Goal: Find specific page/section: Find specific page/section

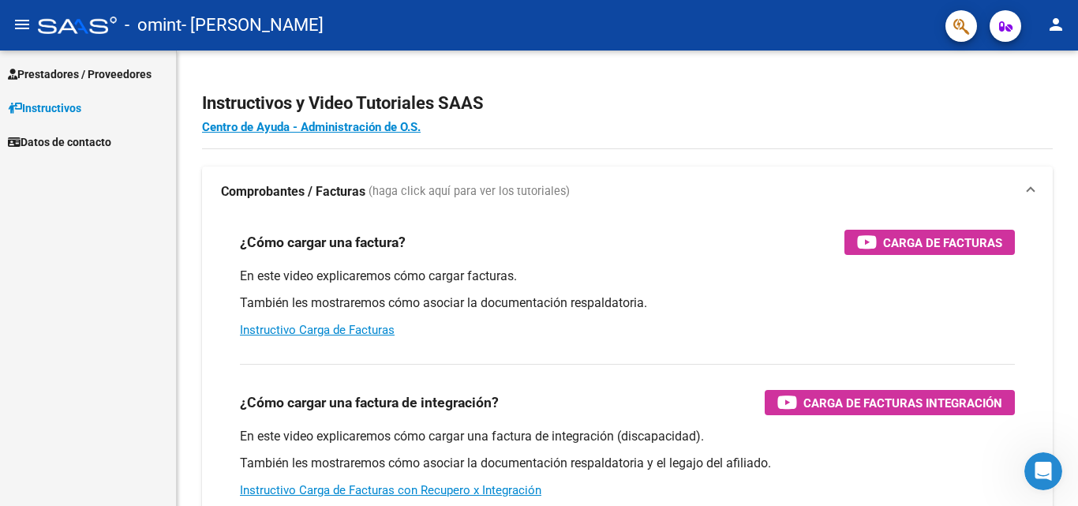
click at [111, 143] on span "Datos de contacto" at bounding box center [59, 141] width 103 height 17
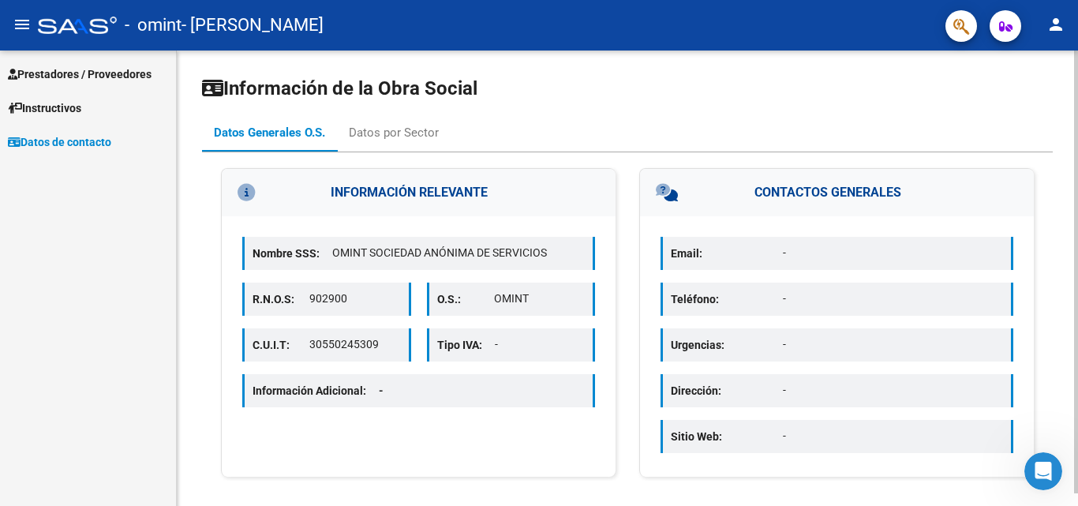
scroll to position [13, 0]
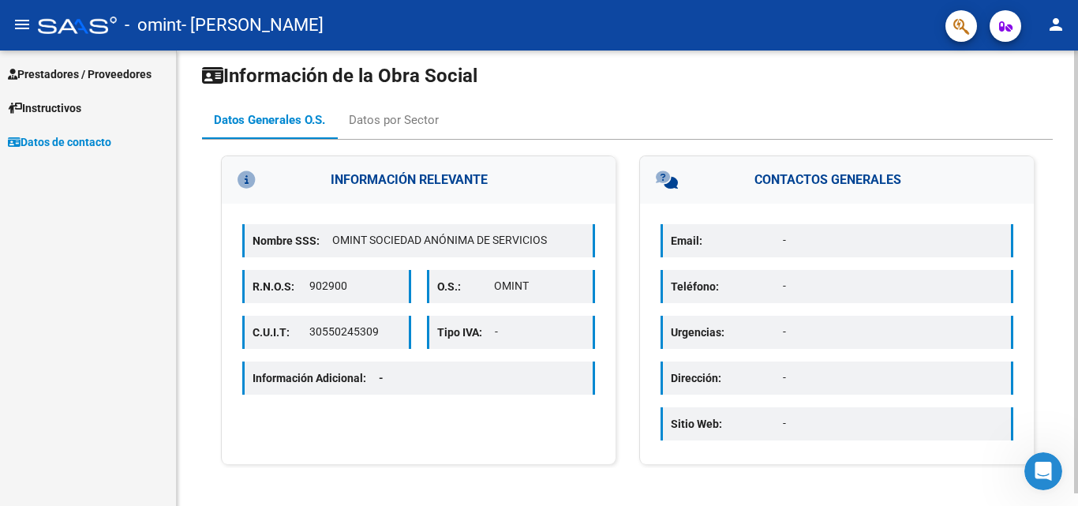
click at [746, 242] on p "Email:" at bounding box center [727, 240] width 112 height 17
drag, startPoint x: 800, startPoint y: 249, endPoint x: 831, endPoint y: 283, distance: 45.8
click at [812, 261] on div "Email: - Teléfono: - Urgencias: - Dirección: - Sitio Web: -" at bounding box center [837, 334] width 394 height 260
click at [81, 100] on span "Instructivos" at bounding box center [44, 107] width 73 height 17
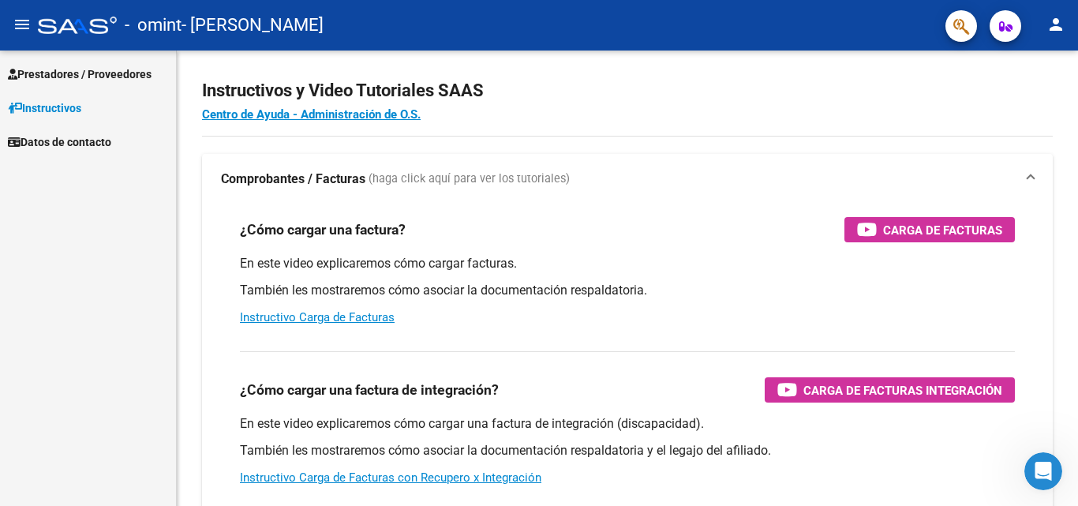
click at [107, 72] on span "Prestadores / Proveedores" at bounding box center [80, 73] width 144 height 17
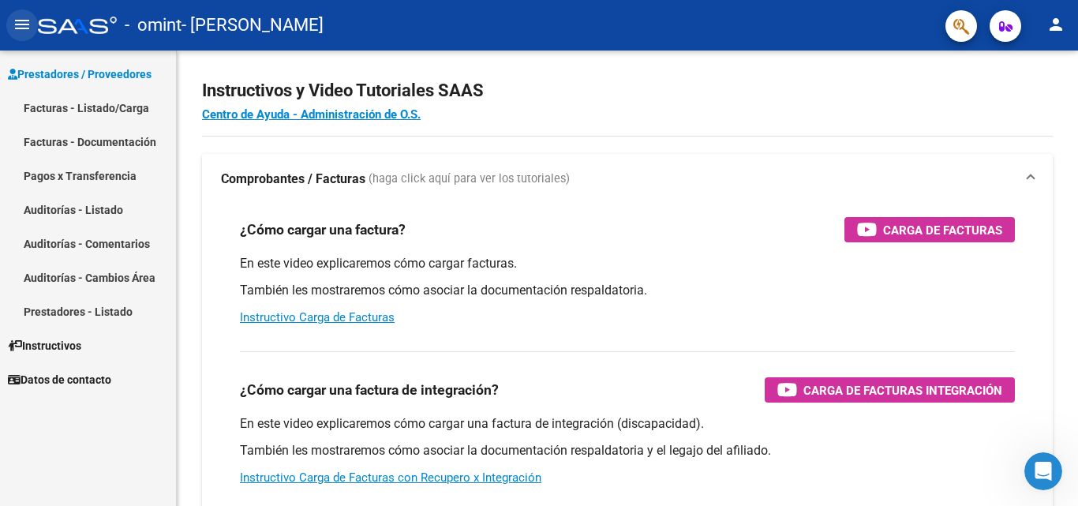
click at [21, 21] on mat-icon "menu" at bounding box center [22, 24] width 19 height 19
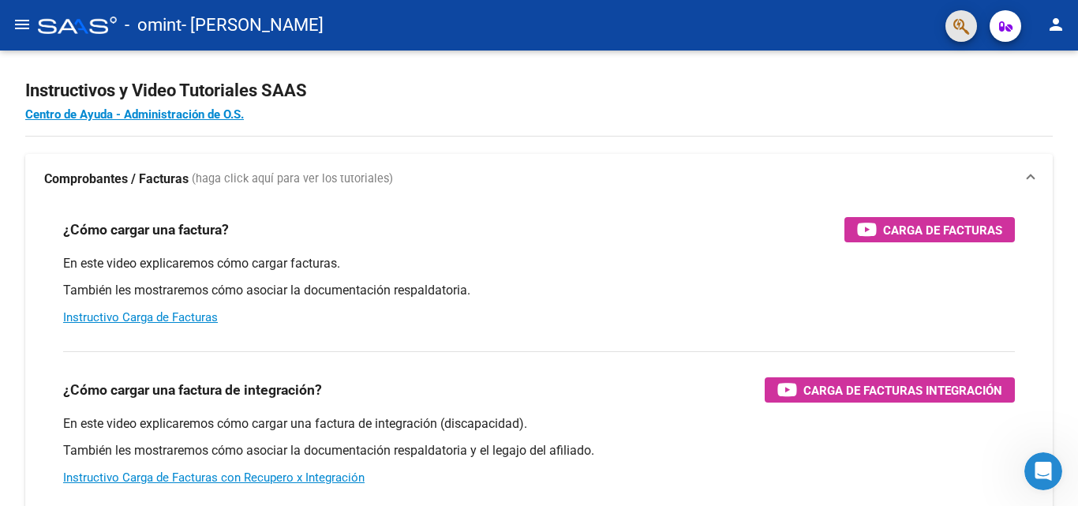
click at [971, 28] on button "button" at bounding box center [961, 26] width 32 height 32
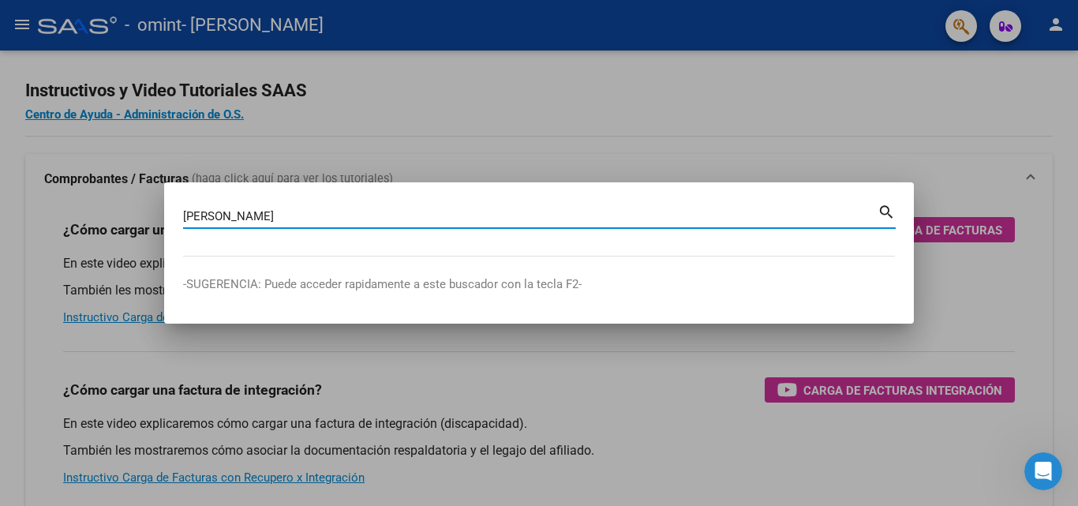
type input "[PERSON_NAME]"
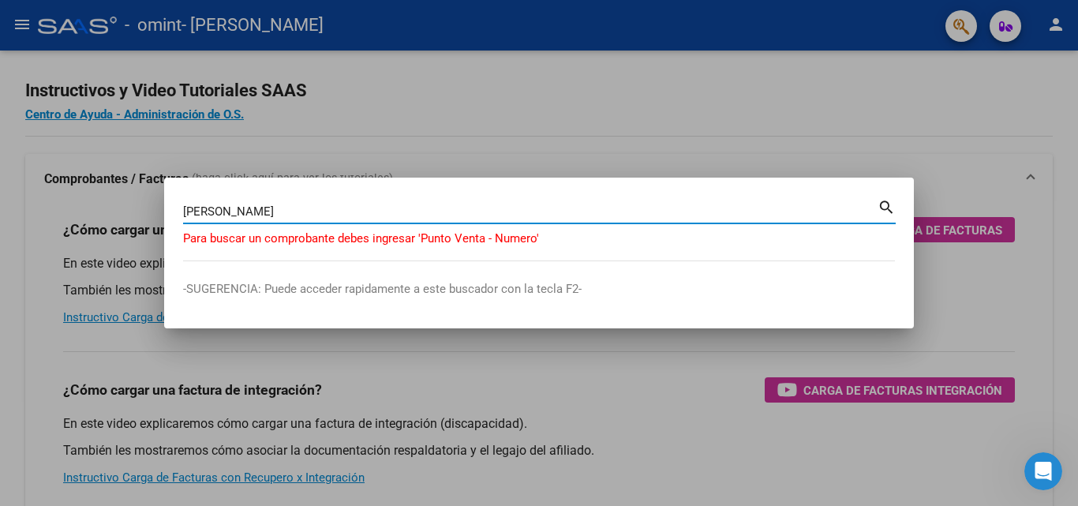
click at [812, 91] on div at bounding box center [539, 253] width 1078 height 506
